Goal: Information Seeking & Learning: Learn about a topic

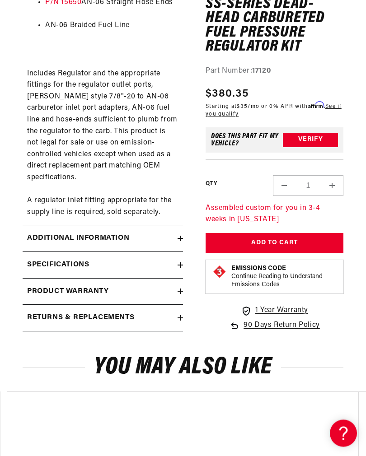
scroll to position [524, 0]
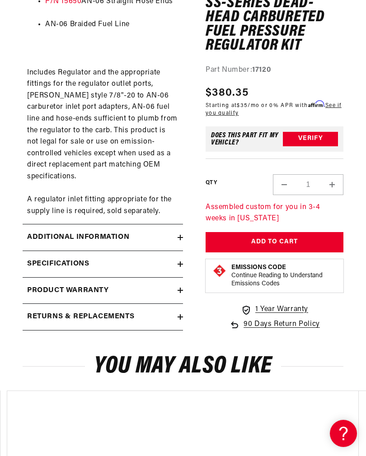
click at [37, 258] on h2 "Specifications" at bounding box center [58, 264] width 62 height 12
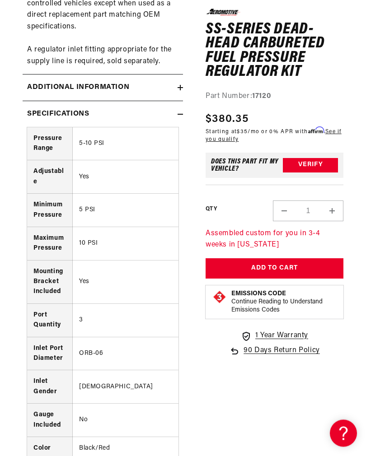
scroll to position [681, 0]
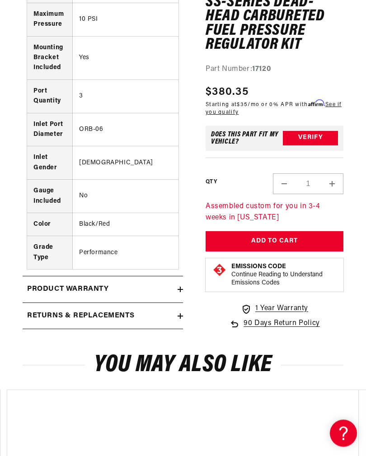
click at [32, 303] on summary "Returns & replacements" at bounding box center [103, 316] width 160 height 26
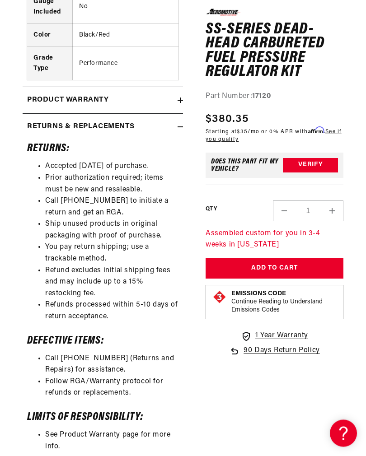
scroll to position [1090, 0]
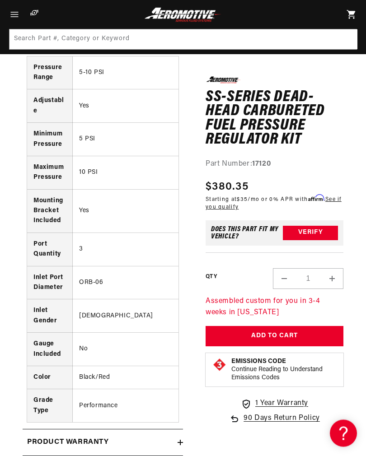
click at [52, 437] on h2 "Product warranty" at bounding box center [68, 443] width 82 height 12
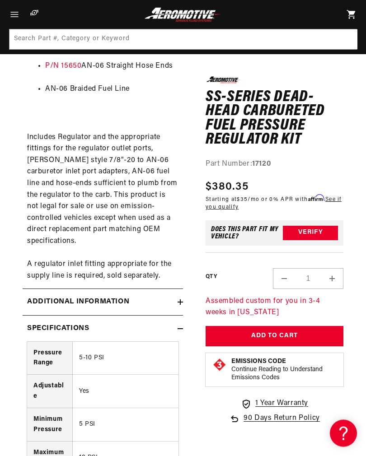
scroll to position [458, 0]
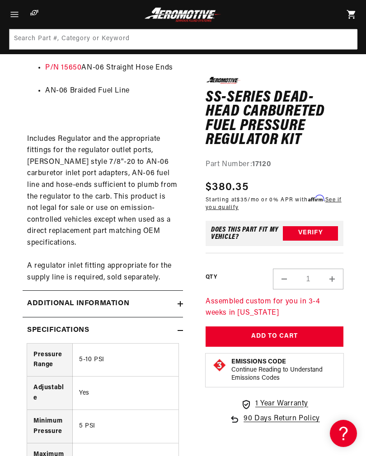
click at [41, 298] on h2 "Additional information" at bounding box center [78, 304] width 102 height 12
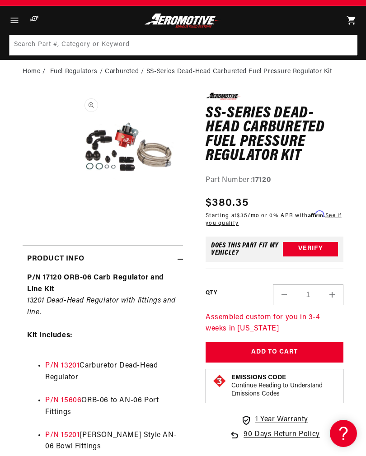
scroll to position [0, 0]
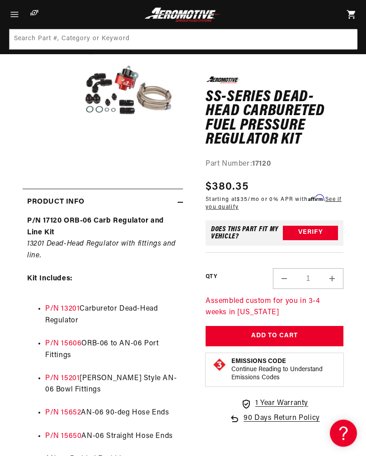
scroll to position [92, 0]
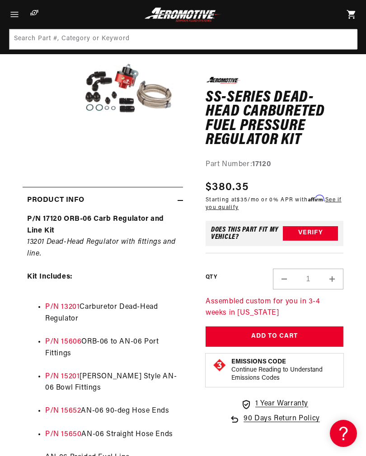
click at [63, 308] on link "P/N 13201" at bounding box center [62, 306] width 34 height 7
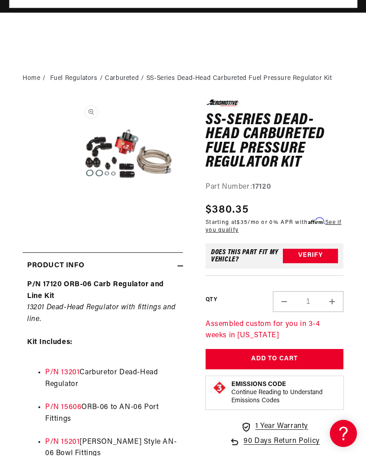
scroll to position [0, 0]
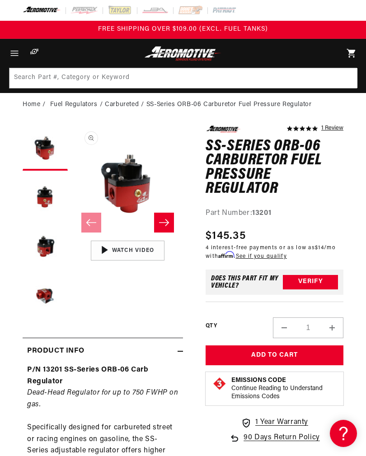
click at [35, 248] on button "Load image 3 in gallery view" at bounding box center [45, 247] width 45 height 45
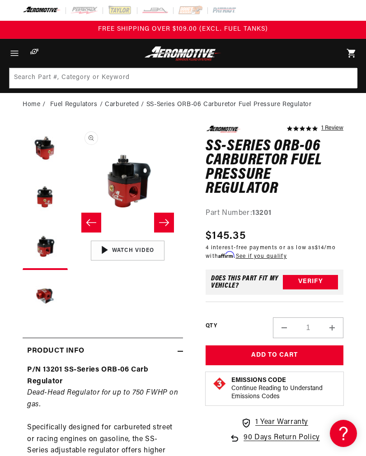
click at [38, 294] on button "Load image 4 in gallery view" at bounding box center [45, 296] width 45 height 45
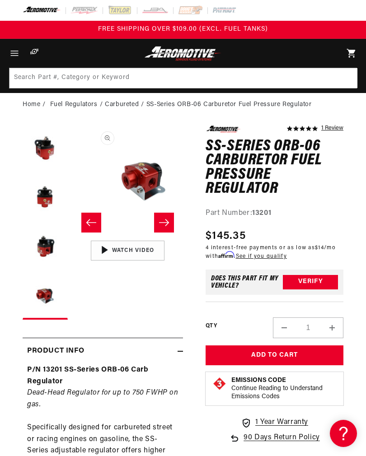
scroll to position [0, 332]
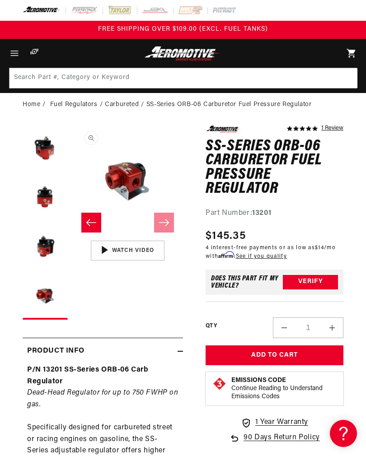
click at [84, 219] on button "Slide left" at bounding box center [91, 223] width 20 height 20
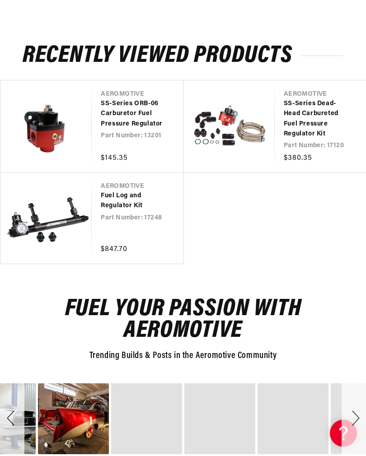
scroll to position [1694, 0]
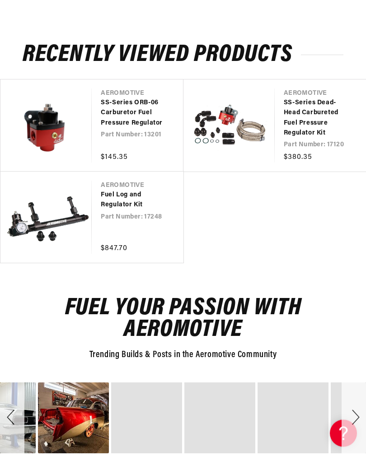
click at [101, 190] on link "Fuel Log and Regulator Kit" at bounding box center [133, 200] width 64 height 20
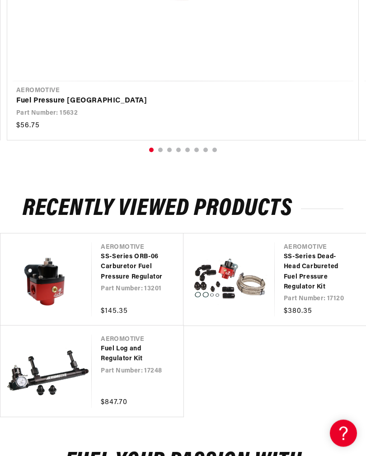
scroll to position [1543, 0]
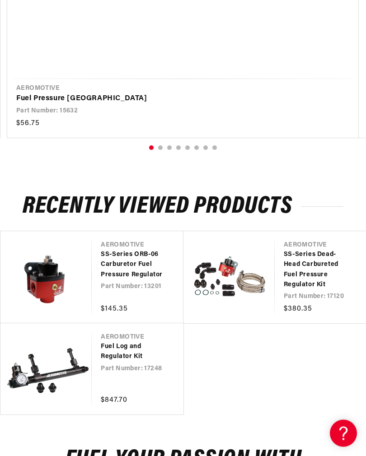
click at [117, 250] on link "SS-Series ORB-06 Carburetor Fuel Pressure Regulator" at bounding box center [133, 265] width 64 height 30
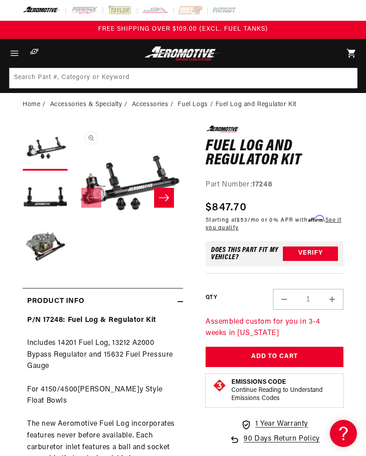
click at [43, 246] on button "Load image 3 in gallery view" at bounding box center [45, 247] width 45 height 45
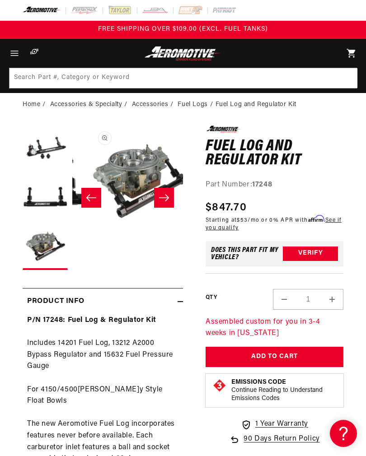
scroll to position [0, 221]
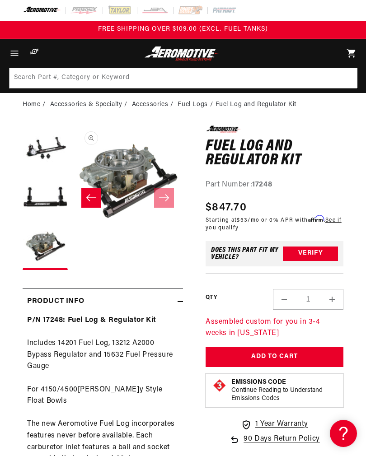
click at [72, 236] on button "Open media 3 in modal" at bounding box center [72, 236] width 0 height 0
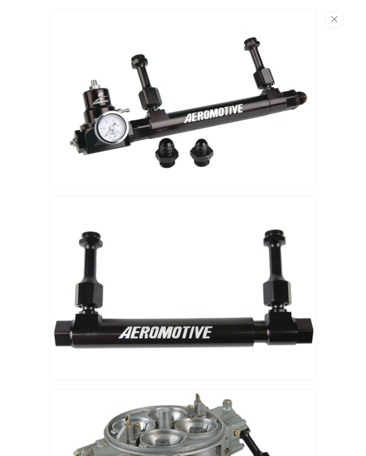
scroll to position [0, 0]
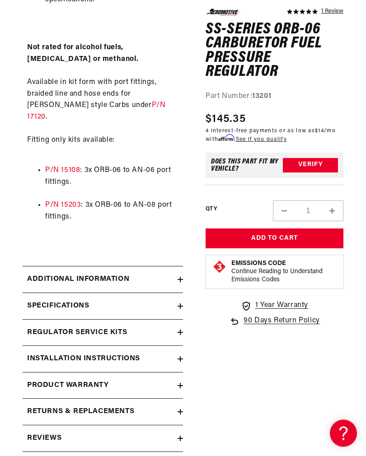
scroll to position [759, 0]
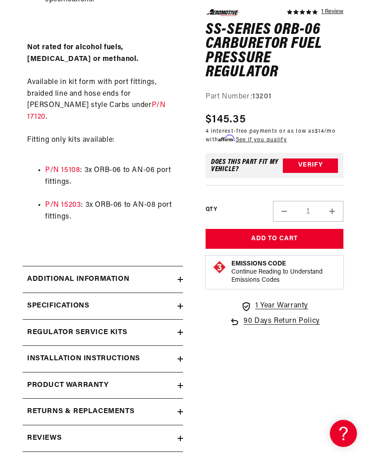
click at [40, 346] on summary "Installation Instructions" at bounding box center [103, 359] width 160 height 26
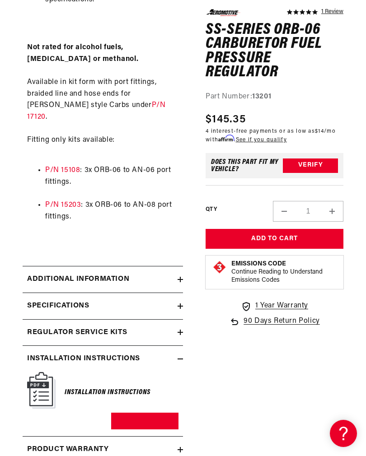
click at [134, 413] on link "Download PDF" at bounding box center [144, 421] width 67 height 17
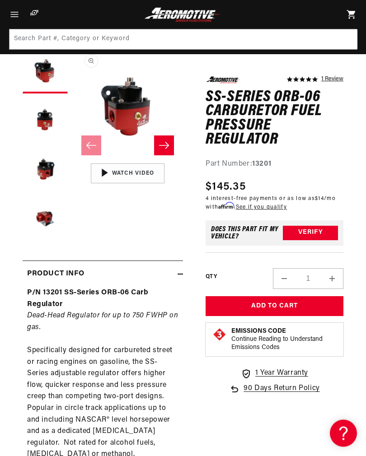
scroll to position [0, 0]
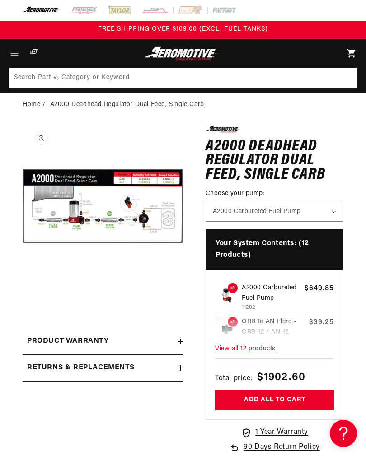
scroll to position [0, 0]
click at [23, 286] on button "Open media 1 in modal" at bounding box center [23, 286] width 0 height 0
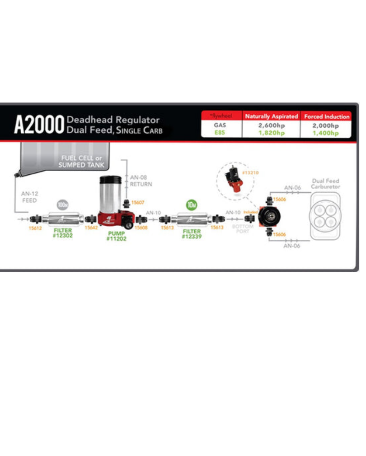
scroll to position [0, 0]
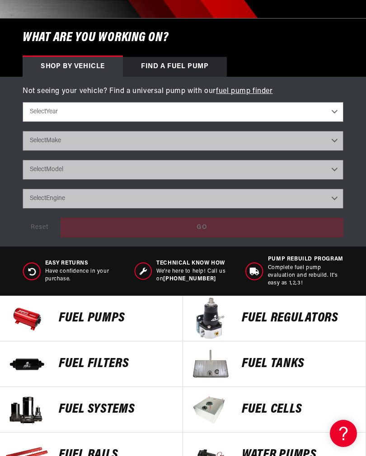
scroll to position [0, 7]
click at [283, 320] on p "FUEL REGULATORS" at bounding box center [298, 318] width 115 height 14
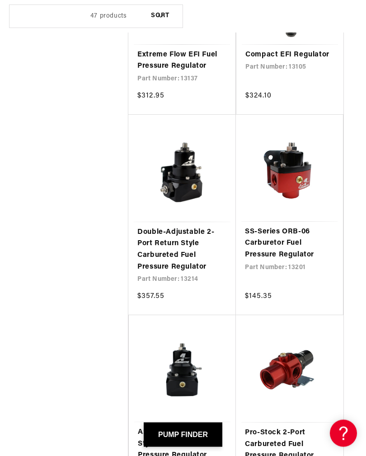
scroll to position [1599, 0]
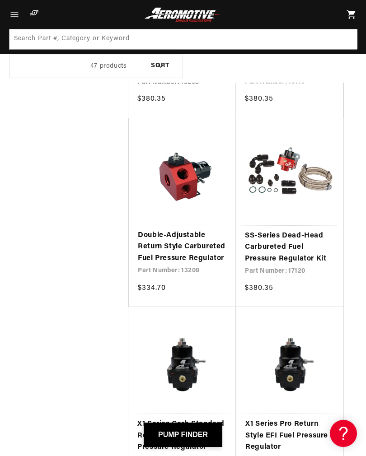
scroll to position [2884, 0]
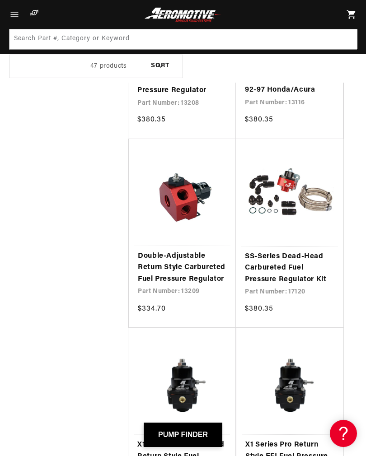
click at [296, 251] on link "SS-Series Dead-Head Carbureted Fuel Pressure Regulator Kit" at bounding box center [289, 268] width 89 height 35
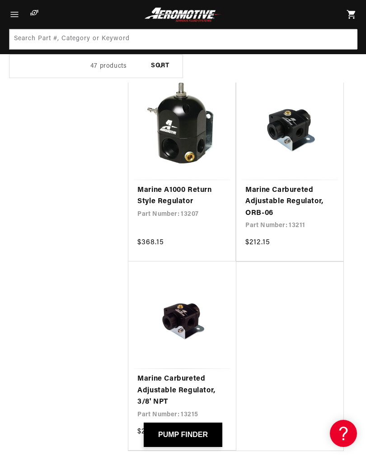
scroll to position [4304, 0]
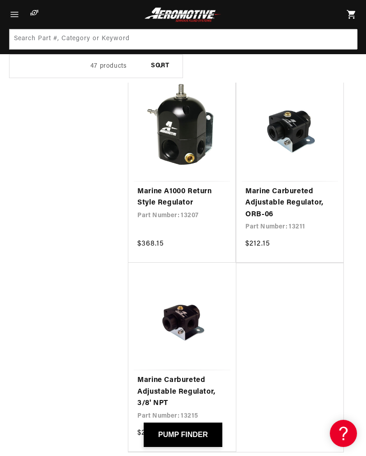
click at [188, 375] on link "Marine Carbureted Adjustable Regulator, 3/8' NPT" at bounding box center [181, 392] width 89 height 35
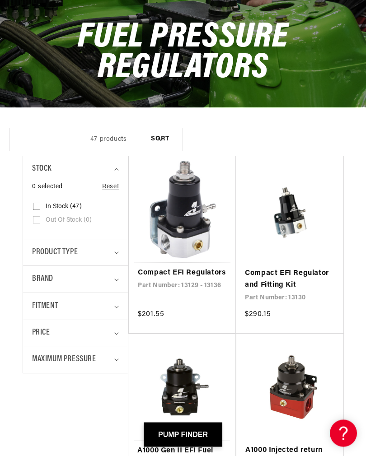
scroll to position [93, 0]
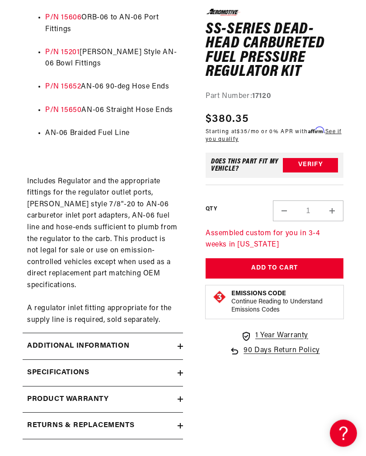
click at [38, 367] on h2 "Specifications" at bounding box center [58, 373] width 62 height 12
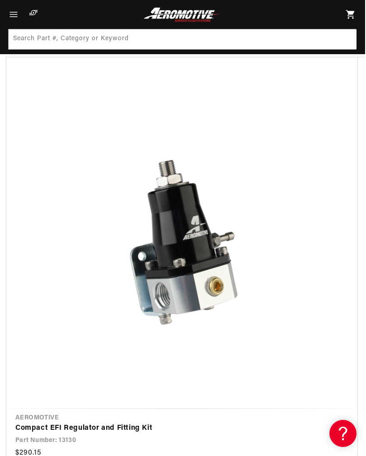
scroll to position [1186, 0]
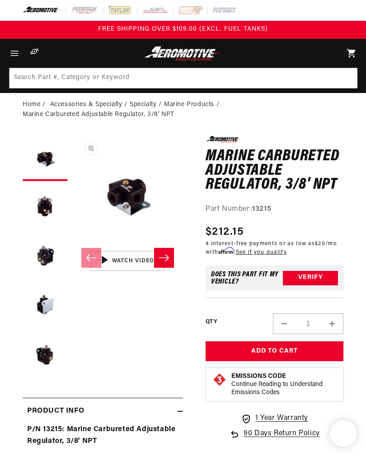
click at [39, 206] on button "Load image 2 in gallery view" at bounding box center [45, 208] width 45 height 45
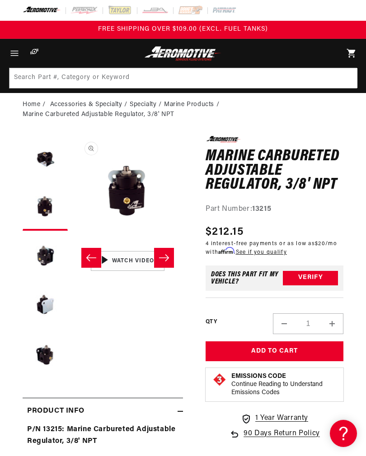
click at [42, 252] on button "Load image 3 in gallery view" at bounding box center [45, 257] width 45 height 45
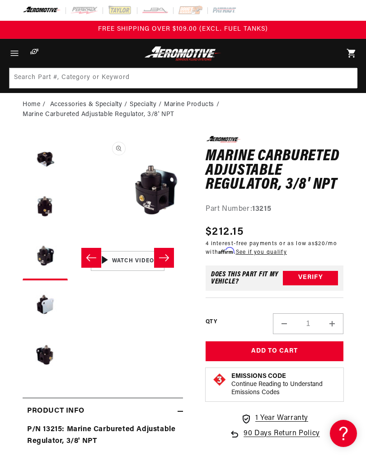
scroll to position [0, 221]
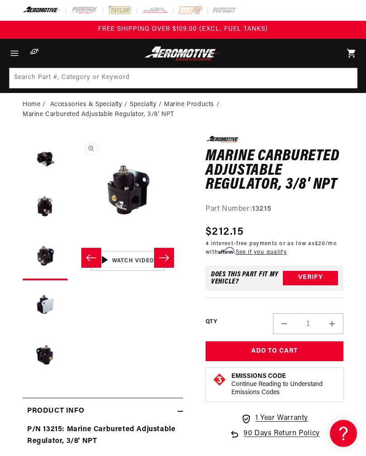
click at [38, 304] on button "Load image 4 in gallery view" at bounding box center [45, 307] width 45 height 45
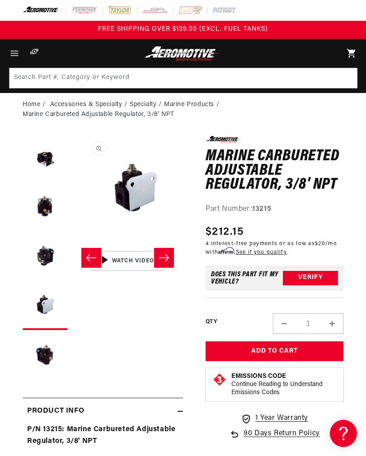
scroll to position [0, 332]
click at [37, 355] on button "Load image 5 in gallery view" at bounding box center [45, 356] width 45 height 45
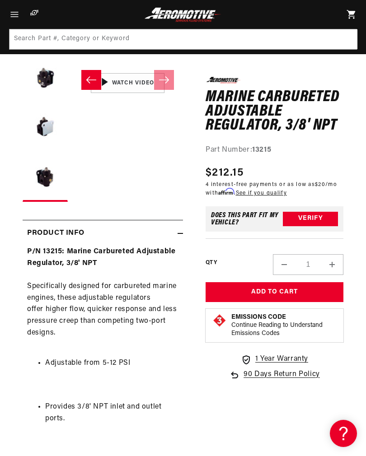
scroll to position [177, 0]
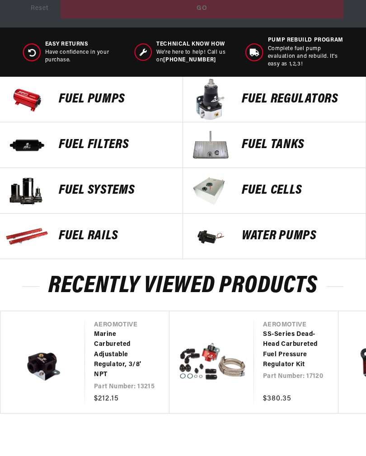
scroll to position [484, 0]
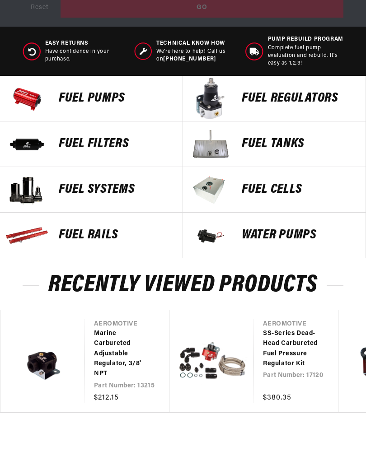
click at [81, 238] on p "FUEL Rails" at bounding box center [116, 235] width 115 height 14
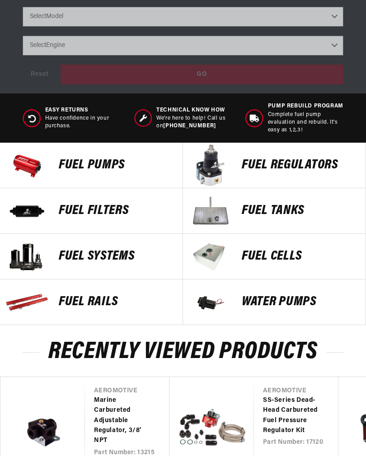
scroll to position [430, 0]
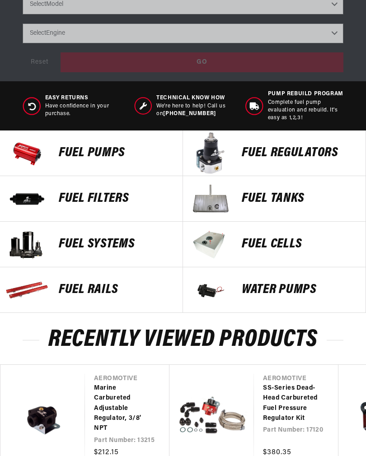
click at [82, 199] on p "FUEL FILTERS" at bounding box center [116, 199] width 115 height 14
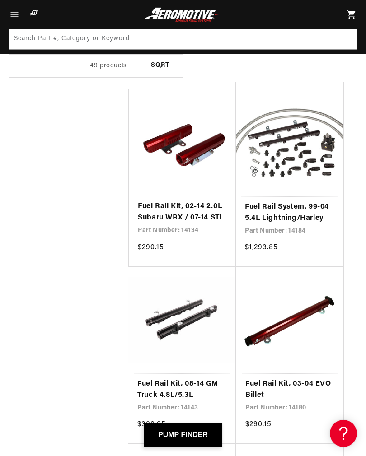
scroll to position [3952, 0]
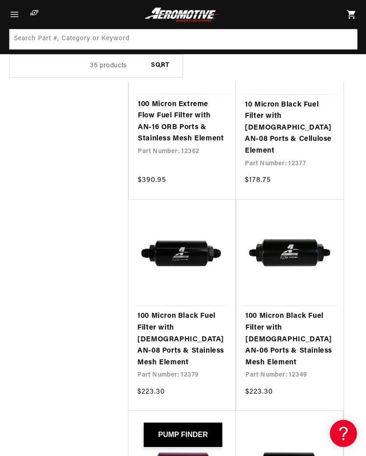
scroll to position [1458, 0]
click at [301, 311] on link "100 Micron Black Fuel Filter with [DEMOGRAPHIC_DATA] AN-06 Ports & Stainless Me…" at bounding box center [289, 340] width 89 height 58
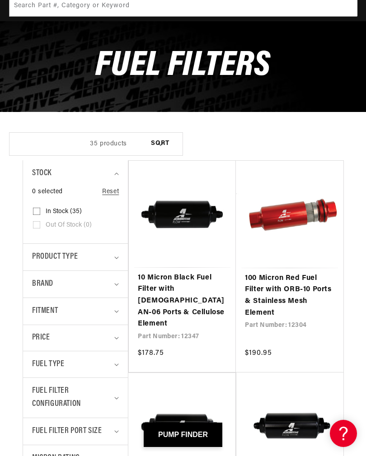
scroll to position [93, 0]
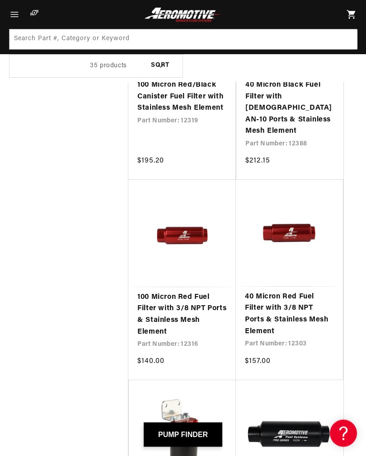
scroll to position [2936, 0]
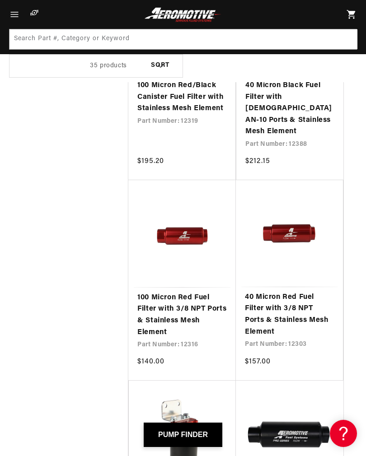
click at [161, 292] on link "100 Micron Red Fuel Filter with 3/8 NPT Ports & Stainless Mesh Element" at bounding box center [181, 315] width 89 height 46
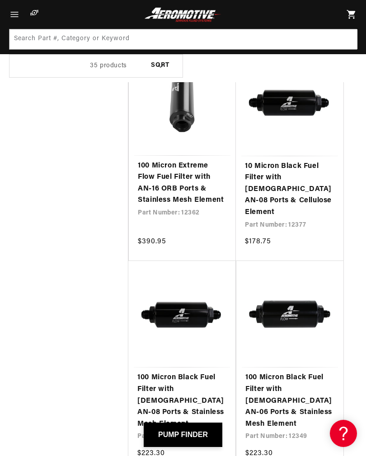
scroll to position [1396, 0]
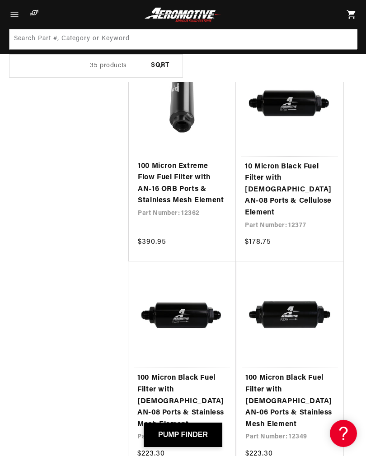
click at [295, 372] on link "100 Micron Black Fuel Filter with Male AN-06 Ports & Stainless Mesh Element" at bounding box center [289, 401] width 89 height 58
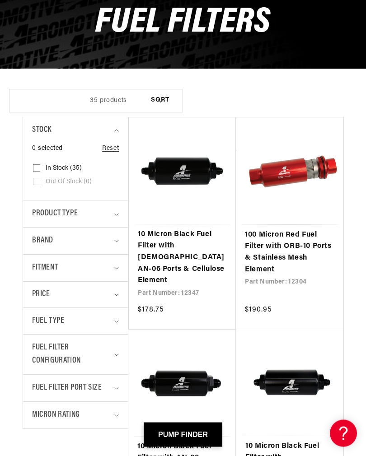
scroll to position [115, 0]
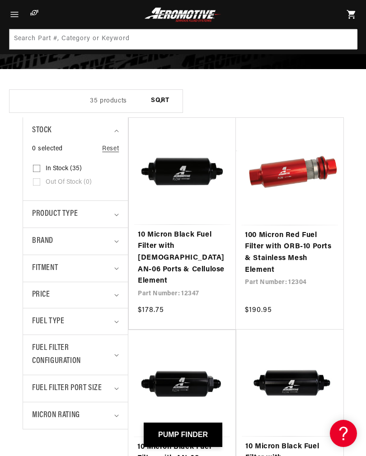
click at [47, 267] on span "Fitment" at bounding box center [45, 268] width 26 height 13
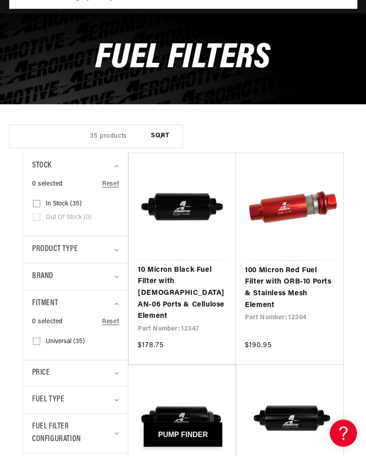
scroll to position [0, 0]
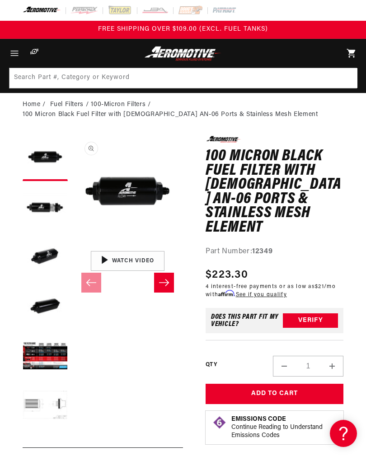
click at [40, 353] on button "Load image 5 in gallery view" at bounding box center [45, 356] width 45 height 45
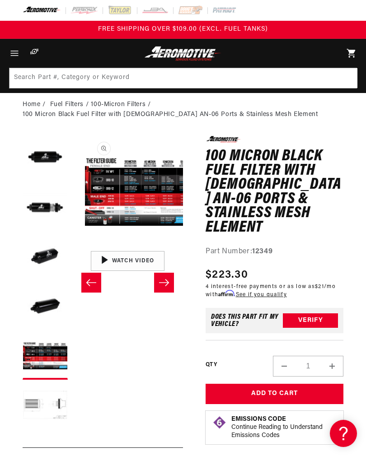
scroll to position [0, 442]
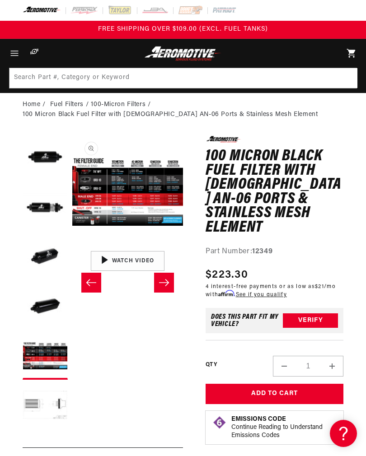
click at [72, 246] on button "Open media 5 in modal" at bounding box center [72, 246] width 0 height 0
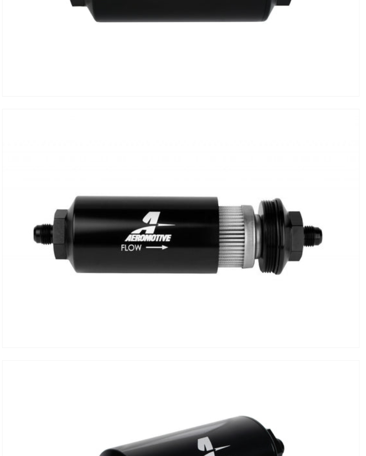
scroll to position [468, 0]
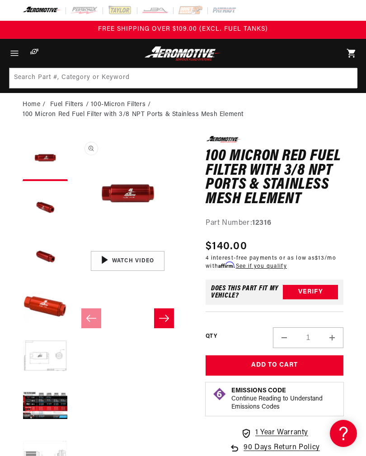
click at [41, 353] on button "Load image 5 in gallery view" at bounding box center [45, 356] width 45 height 45
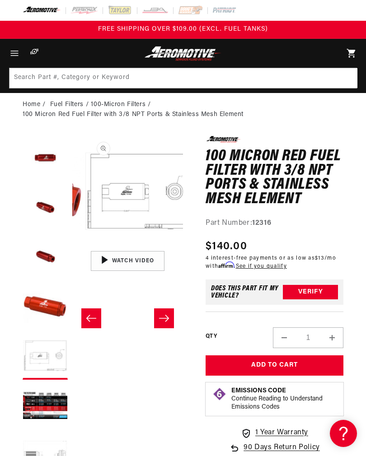
scroll to position [0, 442]
click at [72, 246] on button "Open media 5 in modal" at bounding box center [72, 246] width 0 height 0
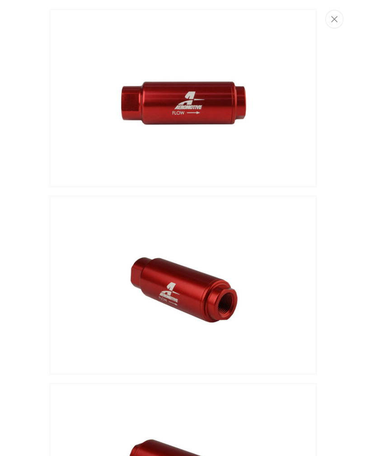
scroll to position [0, 0]
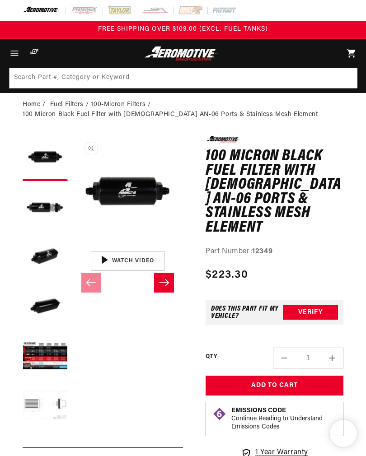
click at [41, 206] on button "Load image 2 in gallery view" at bounding box center [45, 208] width 45 height 45
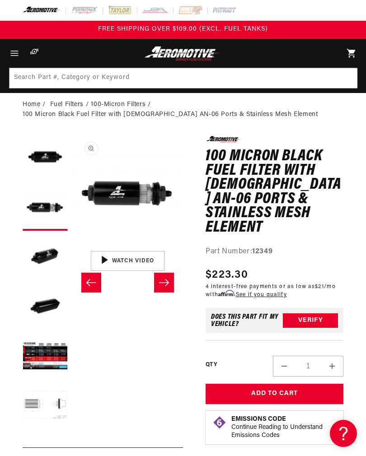
click at [42, 402] on button "Load image 6 in gallery view" at bounding box center [45, 406] width 45 height 45
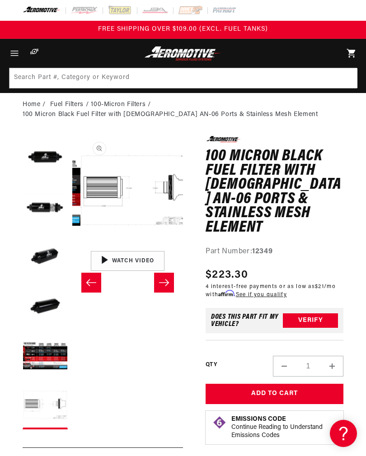
scroll to position [0, 553]
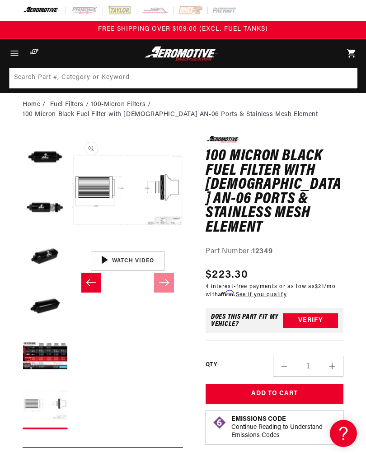
click at [72, 246] on button "Open media 6 in modal" at bounding box center [72, 246] width 0 height 0
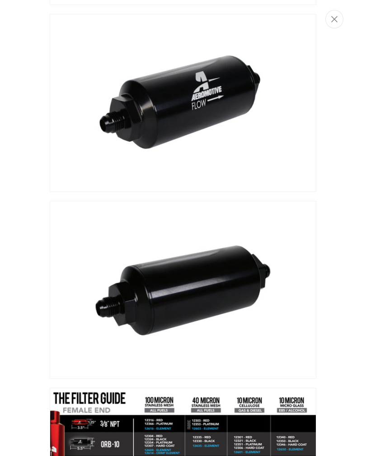
scroll to position [368, 0]
